Goal: Obtain resource: Download file/media

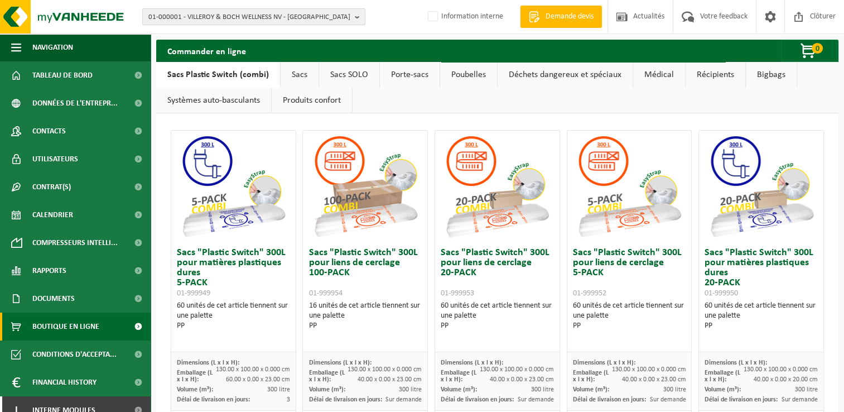
click at [192, 18] on span "01-000001 - VILLEROY & BOCH WELLNESS NV - ROESELARE" at bounding box center [249, 17] width 202 height 17
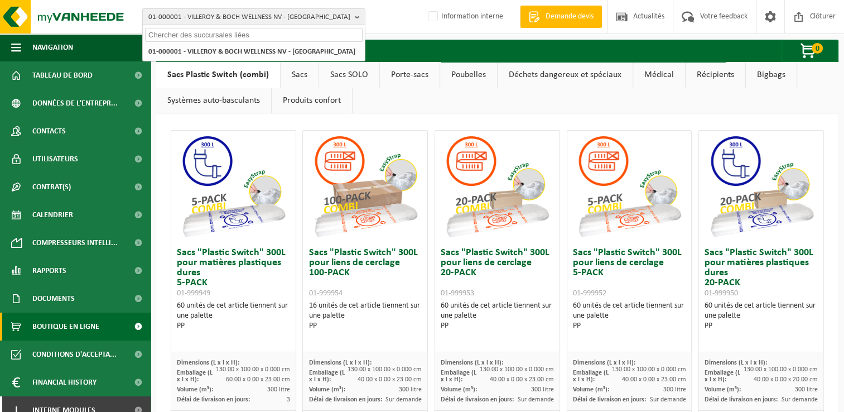
click at [203, 36] on input "text" at bounding box center [254, 35] width 218 height 14
paste input "10-967500"
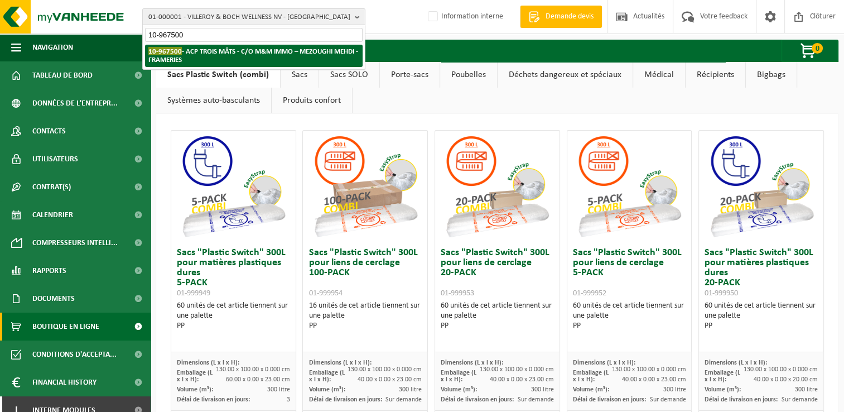
type input "10-967500"
click at [215, 52] on strong "10-967500 - ACP TROIS MÂTS - C/O M&M IMMO – MEZOUGHI MEHDI - FRAMERIES" at bounding box center [253, 55] width 210 height 17
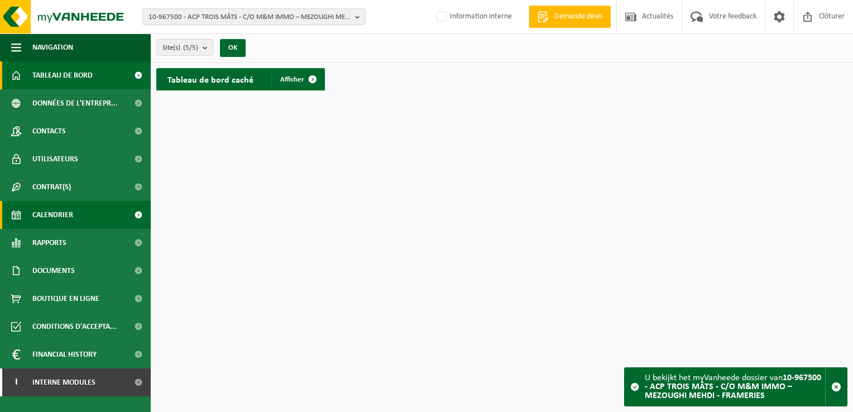
click at [83, 217] on link "Calendrier" at bounding box center [75, 215] width 151 height 28
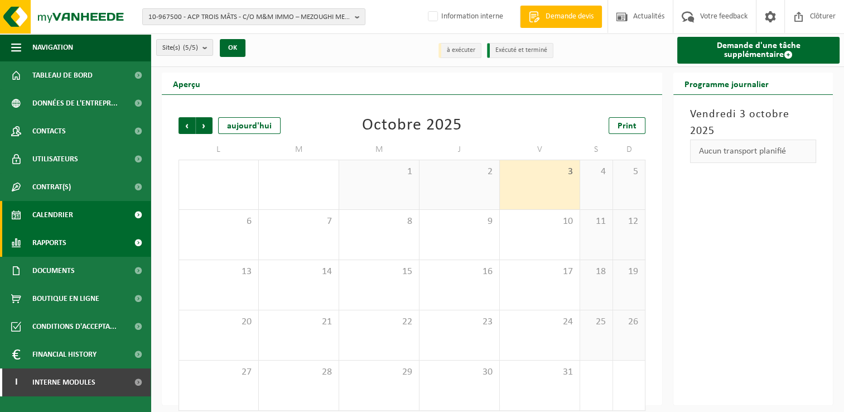
click at [97, 251] on link "Rapports" at bounding box center [75, 243] width 151 height 28
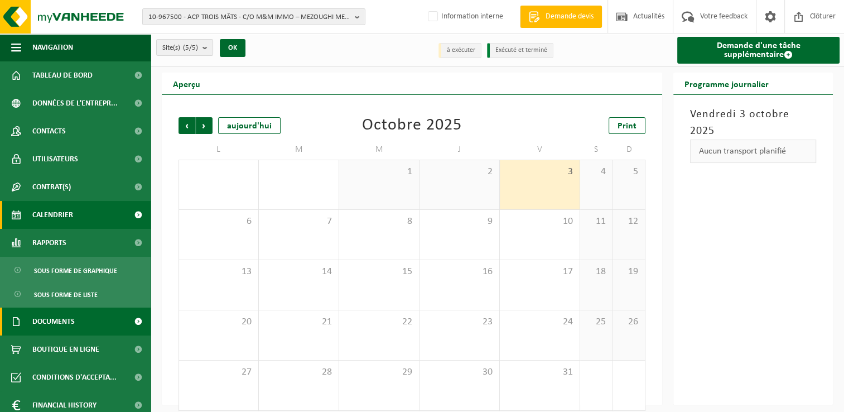
click at [92, 323] on link "Documents" at bounding box center [75, 321] width 151 height 28
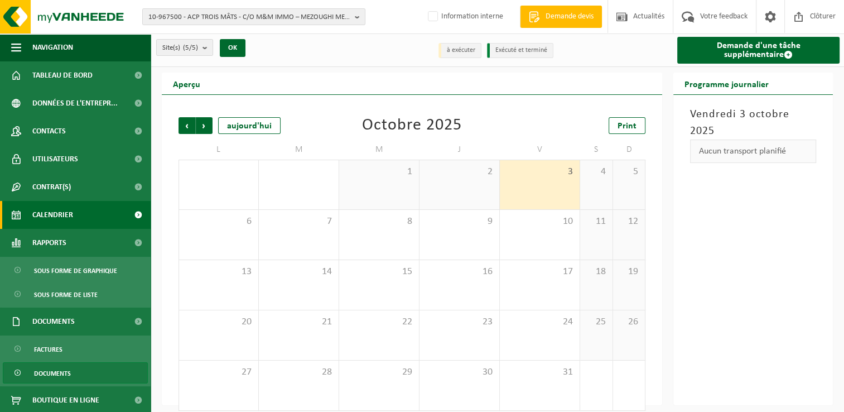
click at [90, 373] on link "Documents" at bounding box center [75, 372] width 145 height 21
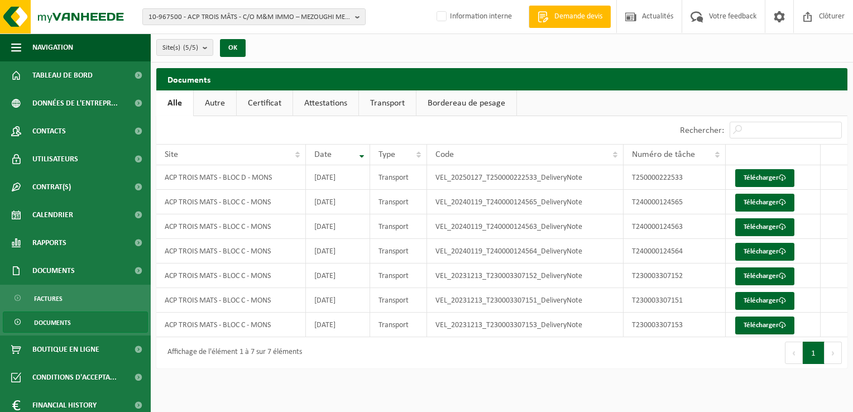
click at [536, 387] on html "10-967500 - ACP TROIS MÂTS - C/O M&M IMMO – MEZOUGHI MEHDI - FRAMERIES 10-96750…" at bounding box center [426, 206] width 853 height 412
click at [218, 105] on link "Autre" at bounding box center [215, 103] width 42 height 26
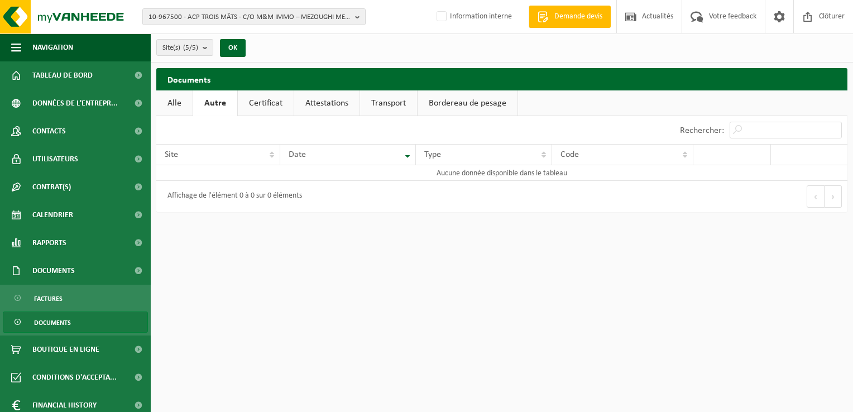
click at [254, 103] on link "Certificat" at bounding box center [266, 103] width 56 height 26
click at [310, 100] on link "Attestations" at bounding box center [325, 103] width 65 height 26
click at [388, 99] on link "Transport" at bounding box center [389, 103] width 57 height 26
click at [440, 104] on link "Bordereau de pesage" at bounding box center [468, 103] width 100 height 26
click at [174, 103] on link "Alle" at bounding box center [174, 103] width 36 height 26
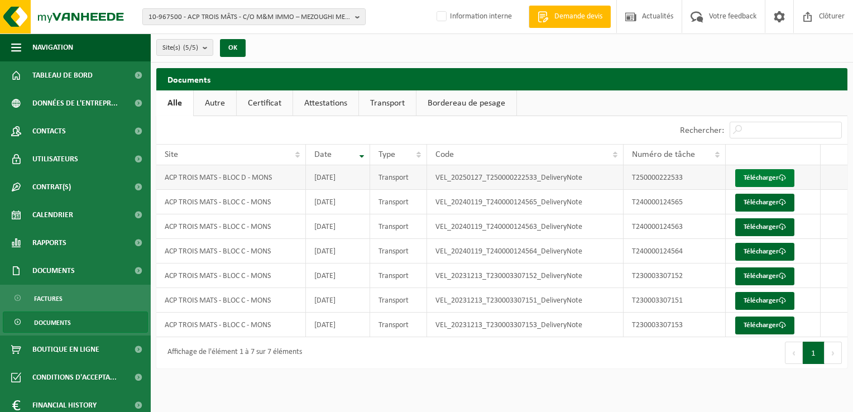
click at [772, 179] on link "Télécharger" at bounding box center [764, 178] width 59 height 18
click at [338, 51] on div "Site(s) (5/5) Tout sélectionner Tout désélectionner ACP TROIS MÂTS - C/O M&M IM…" at bounding box center [502, 47] width 702 height 29
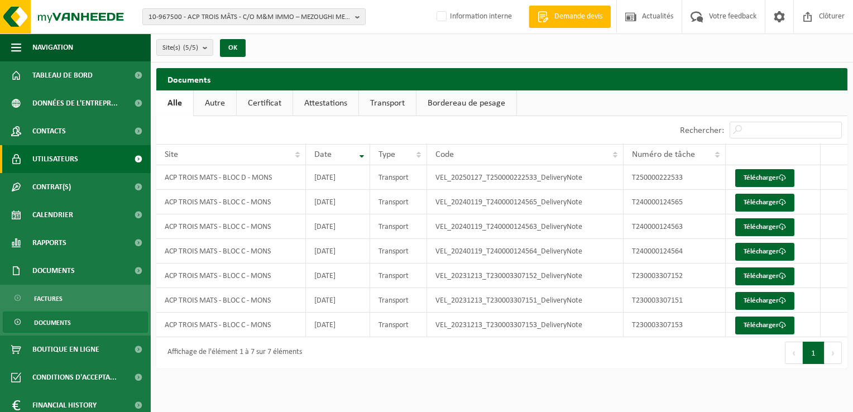
click at [70, 156] on span "Utilisateurs" at bounding box center [55, 159] width 46 height 28
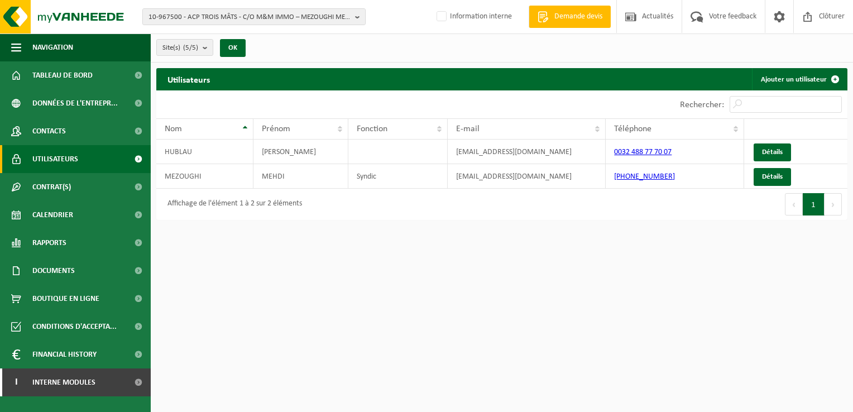
click at [487, 277] on html "10-967500 - ACP TROIS MÂTS - C/O M&M IMMO – MEZOUGHI MEHDI - FRAMERIES 10-96750…" at bounding box center [426, 206] width 853 height 412
